Goal: Information Seeking & Learning: Stay updated

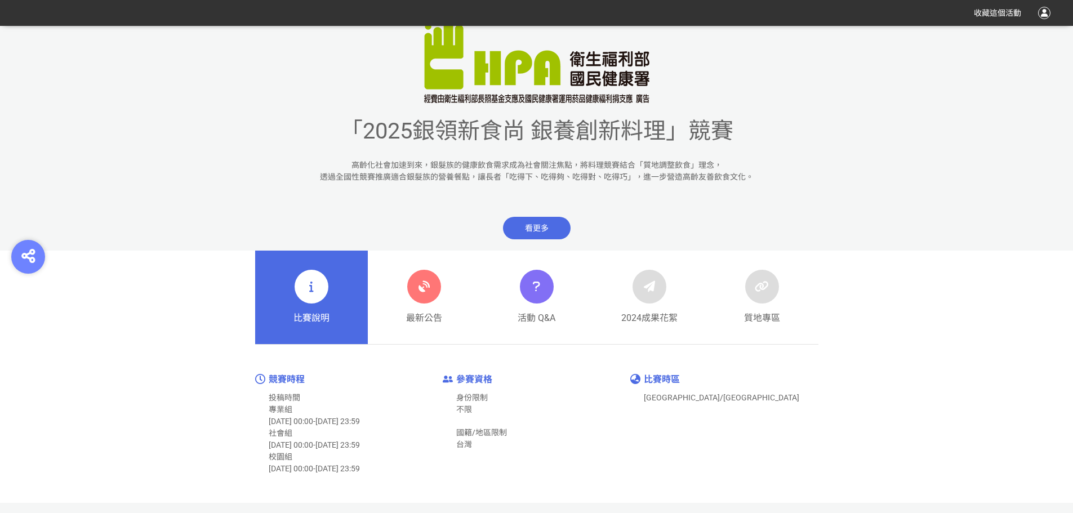
scroll to position [394, 0]
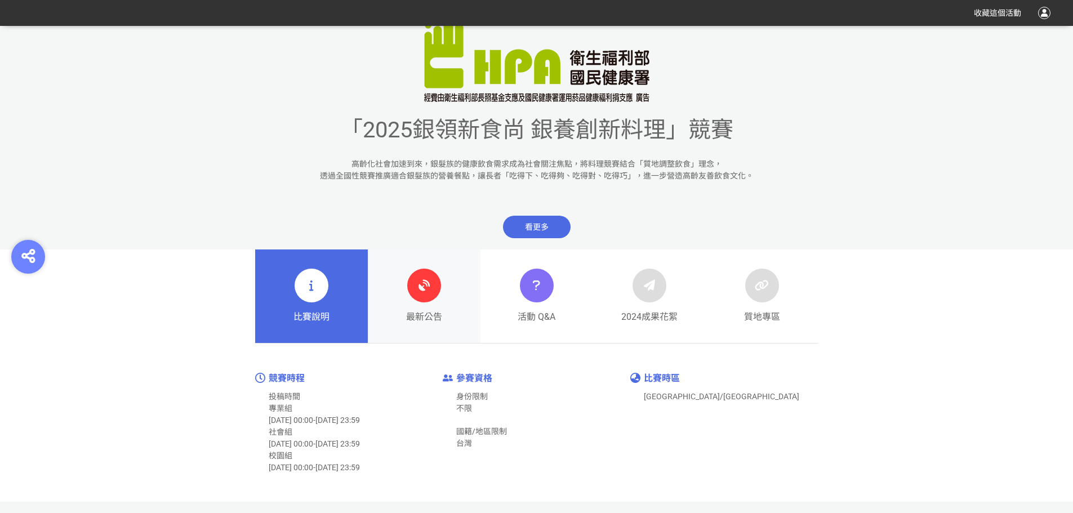
click at [423, 294] on icon at bounding box center [424, 285] width 20 height 20
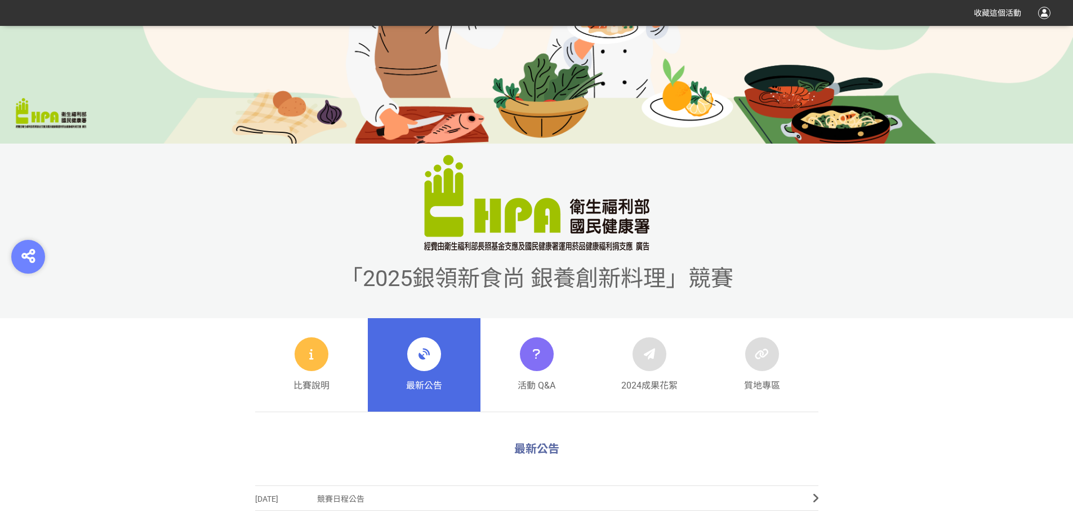
scroll to position [394, 0]
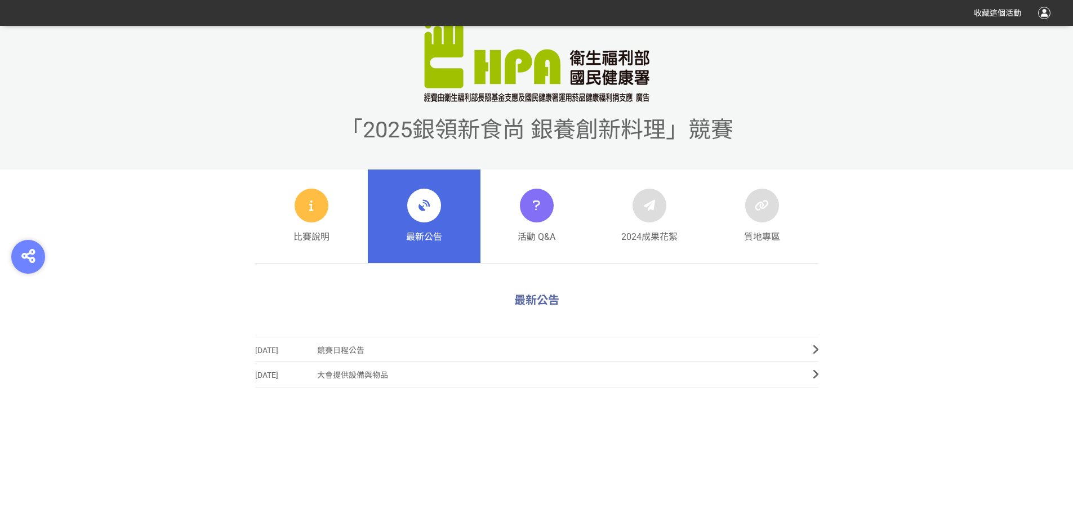
click at [418, 208] on icon at bounding box center [424, 205] width 20 height 20
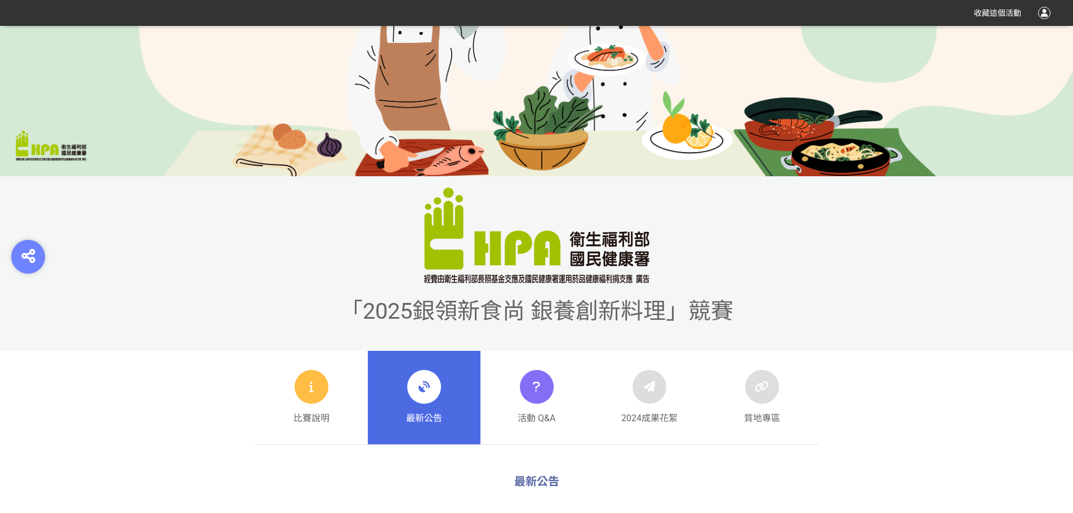
scroll to position [225, 0]
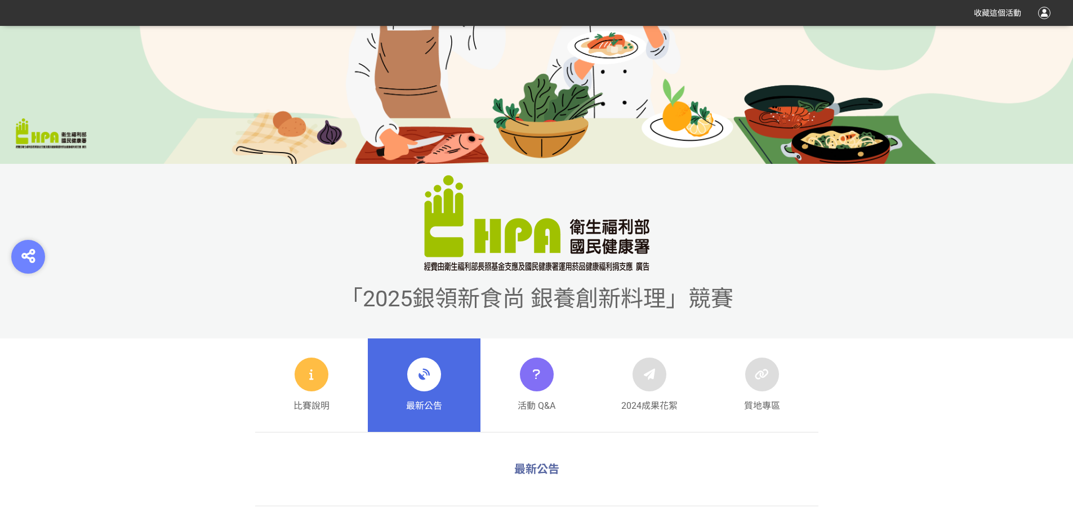
click at [424, 371] on icon at bounding box center [424, 375] width 20 height 20
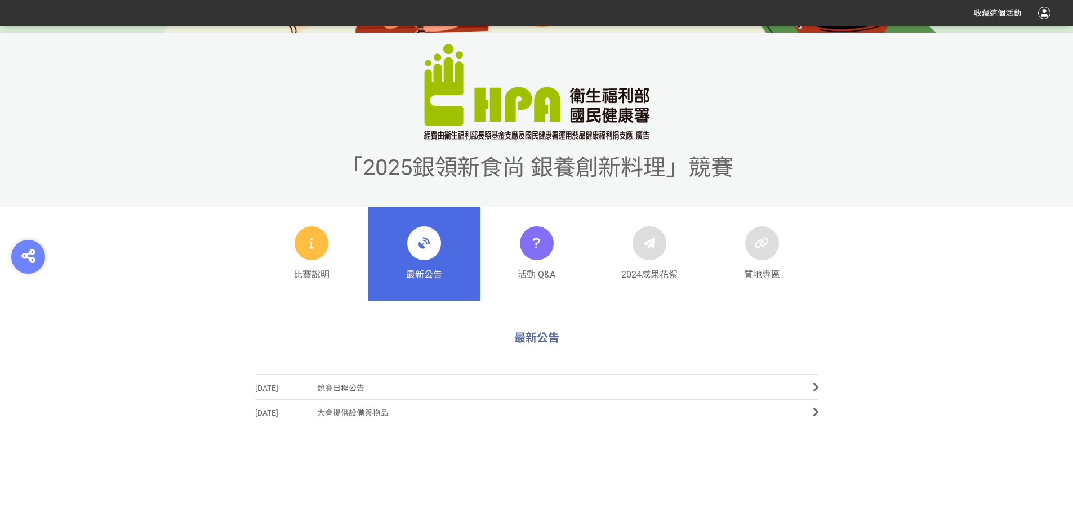
scroll to position [394, 0]
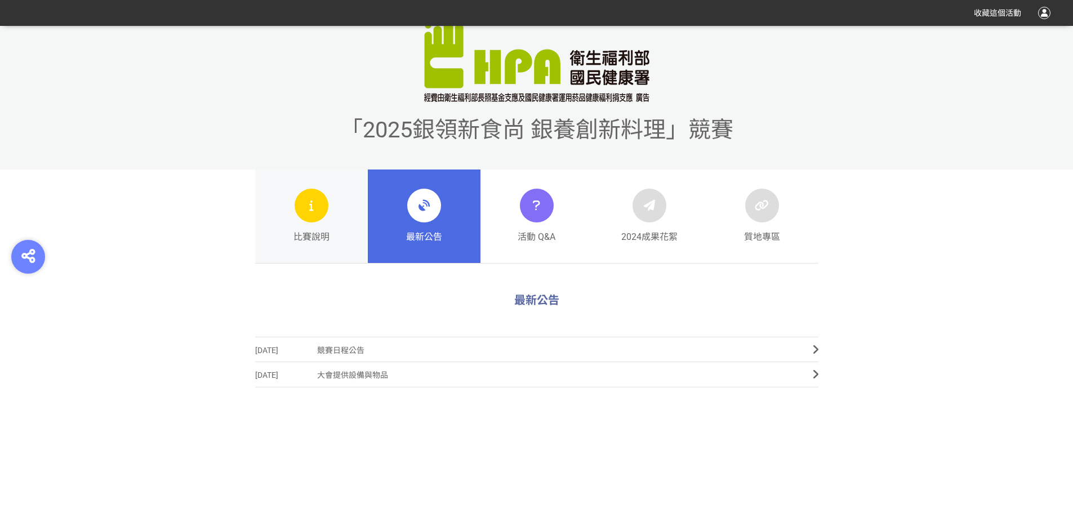
click at [315, 219] on div at bounding box center [312, 206] width 34 height 34
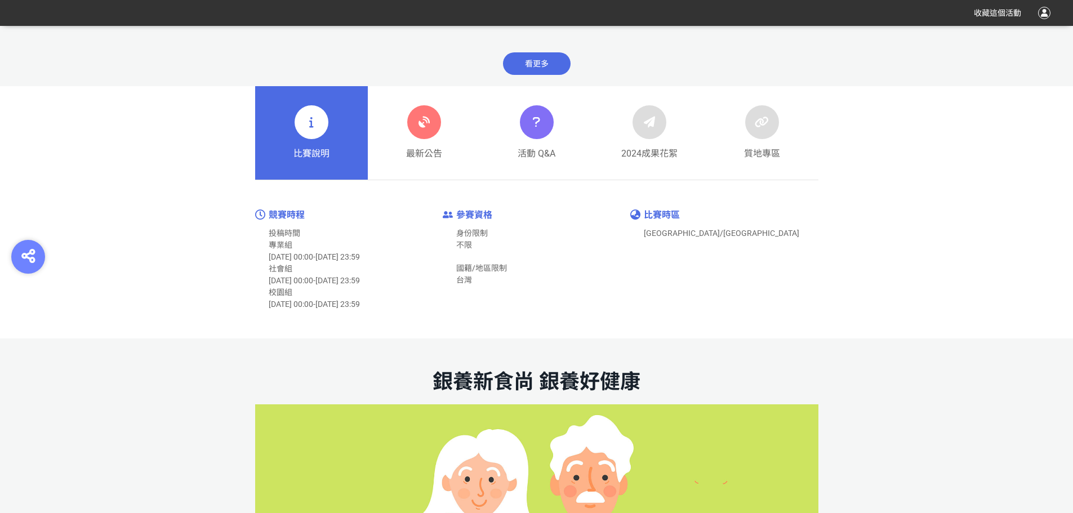
scroll to position [563, 0]
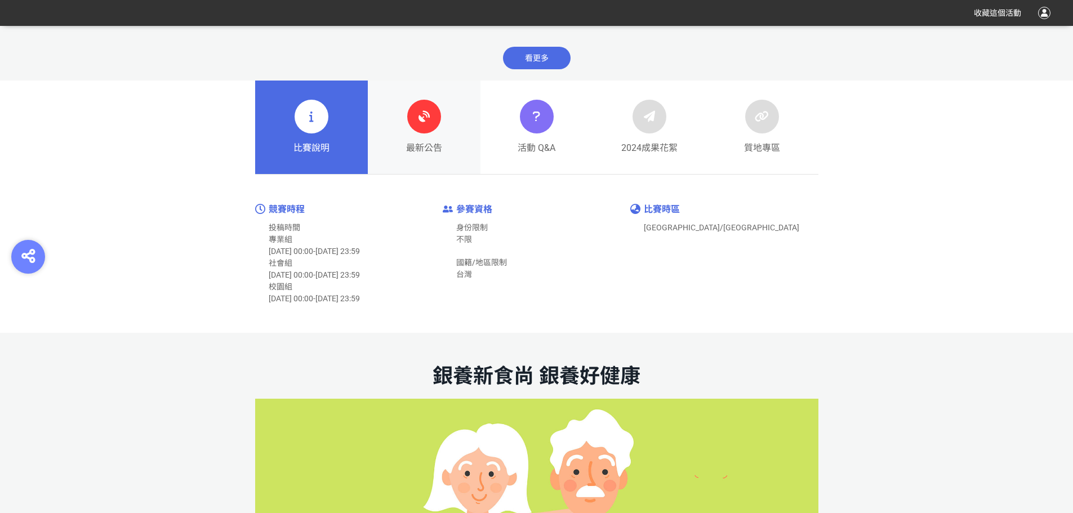
click at [430, 141] on span "最新公告" at bounding box center [424, 148] width 36 height 14
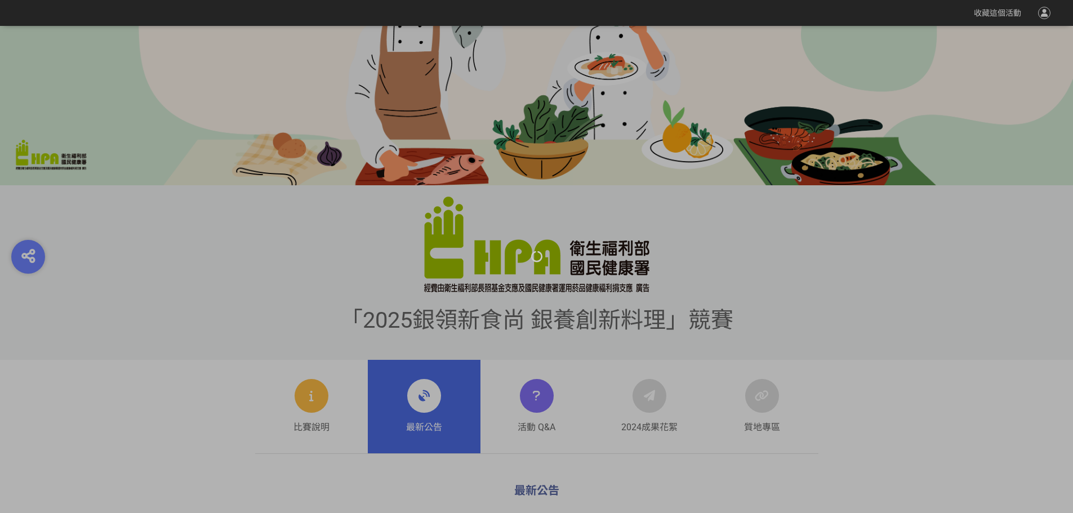
scroll to position [394, 0]
